Goal: Transaction & Acquisition: Subscribe to service/newsletter

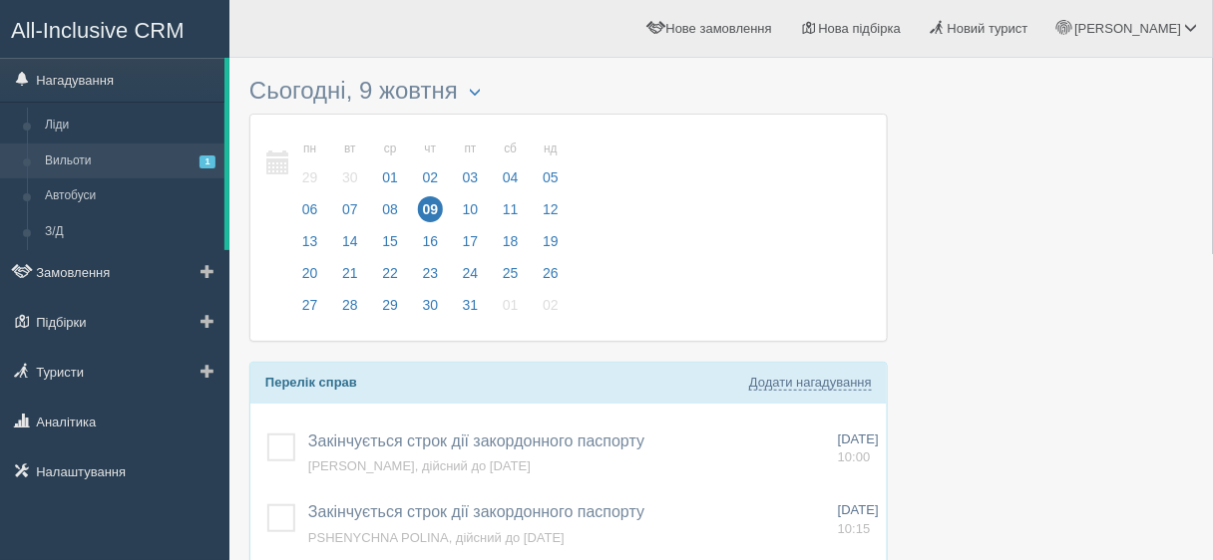
click at [207, 157] on span "1" at bounding box center [207, 162] width 16 height 13
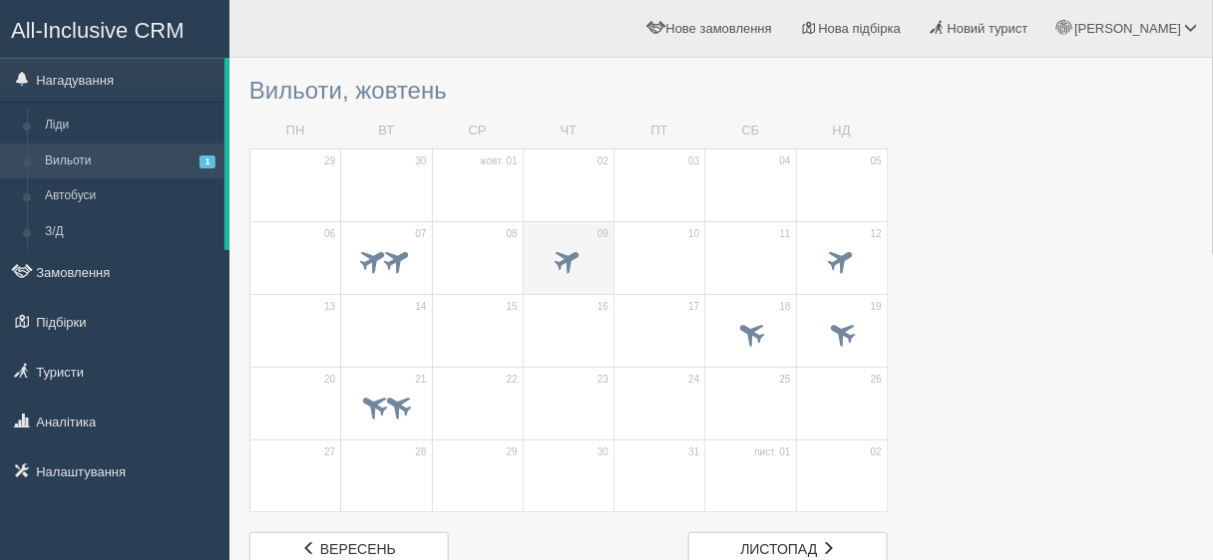
click at [590, 257] on span at bounding box center [569, 263] width 70 height 34
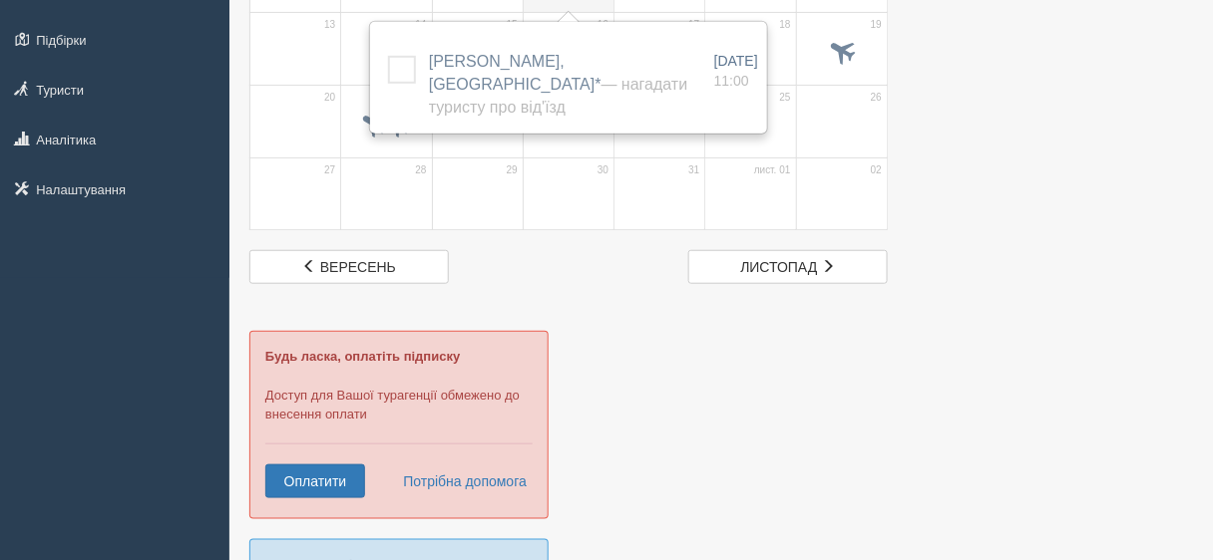
scroll to position [399, 0]
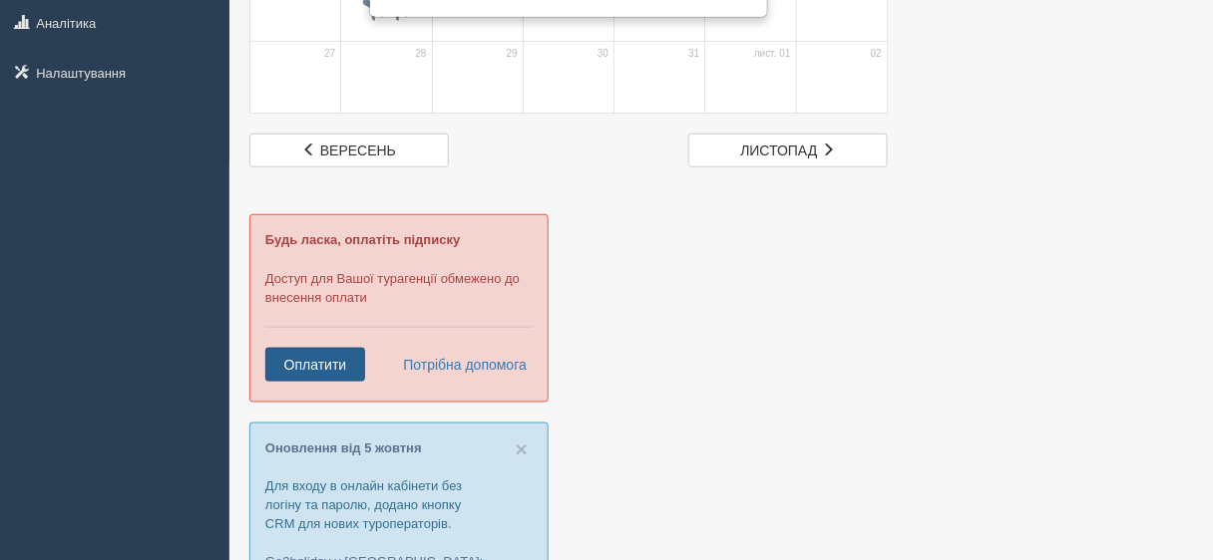
click at [342, 362] on link "Оплатити" at bounding box center [315, 365] width 100 height 34
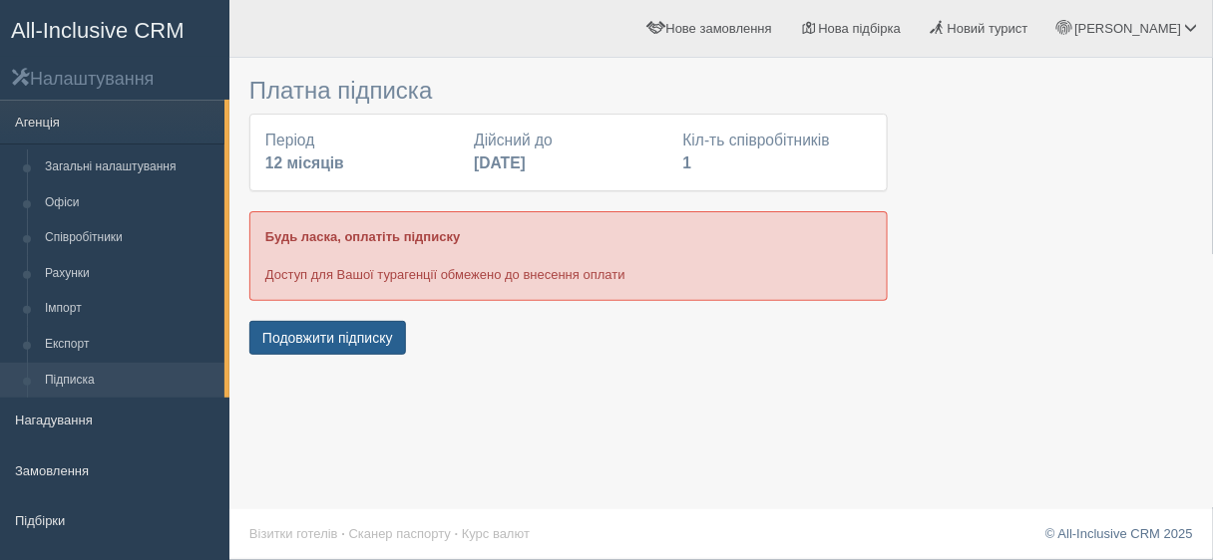
click at [329, 339] on button "Подовжити підписку" at bounding box center [327, 338] width 157 height 34
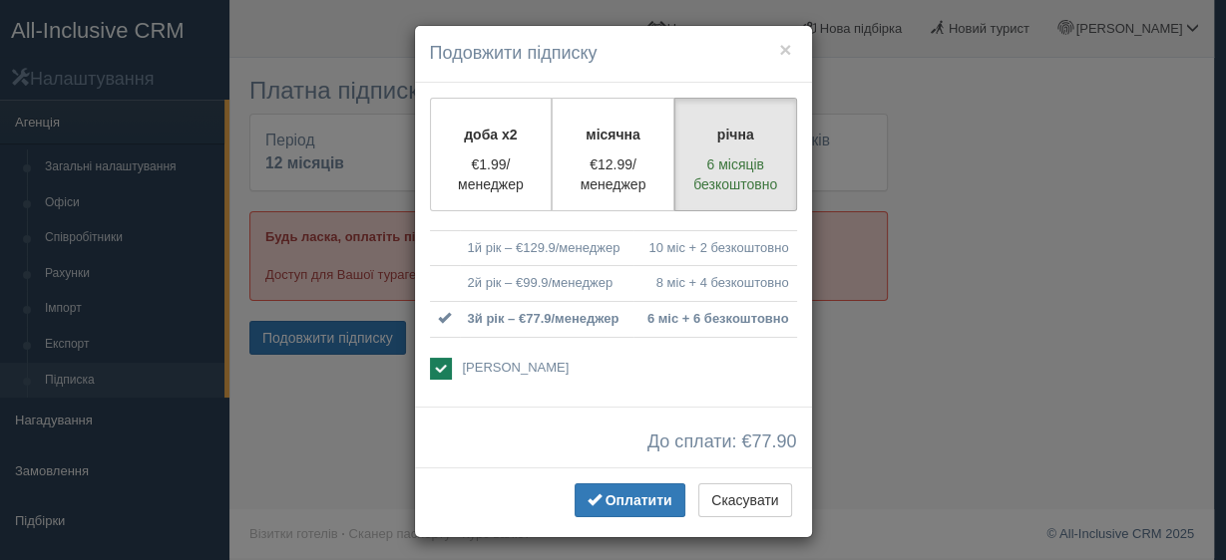
scroll to position [7, 0]
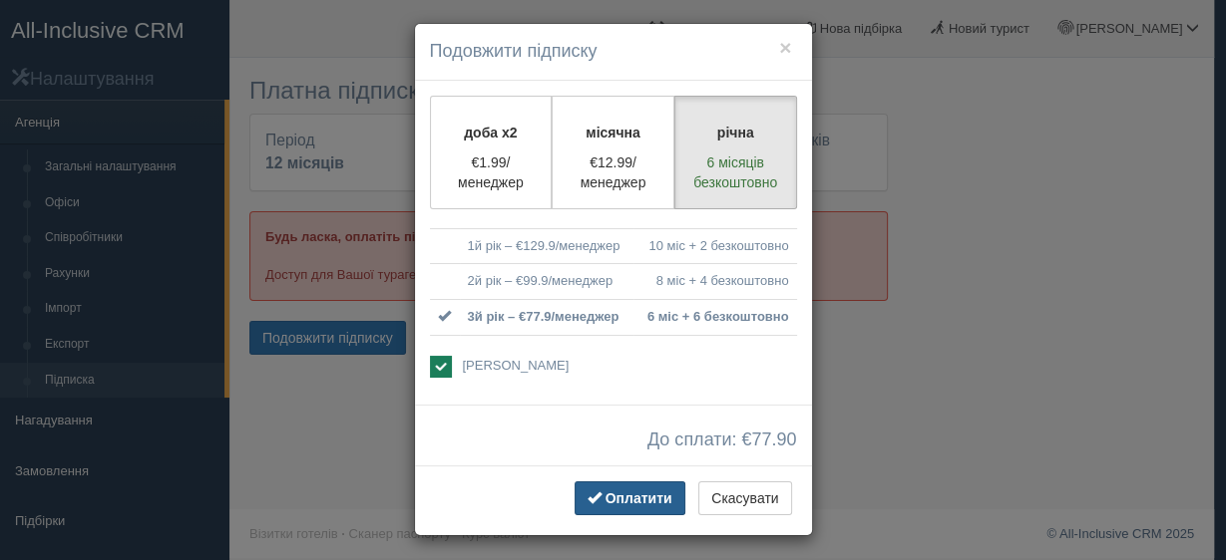
click at [631, 493] on span "Оплатити" at bounding box center [638, 499] width 67 height 16
